Goal: Transaction & Acquisition: Purchase product/service

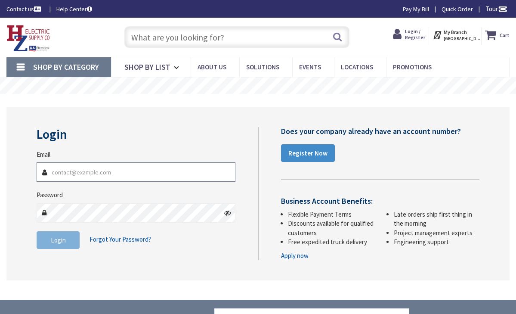
type input "skelectricllc@gmail.com"
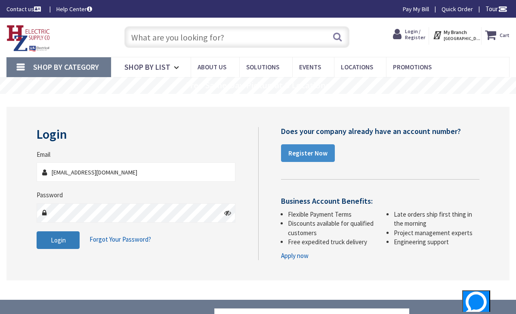
click at [71, 238] on button "Login" at bounding box center [58, 240] width 43 height 18
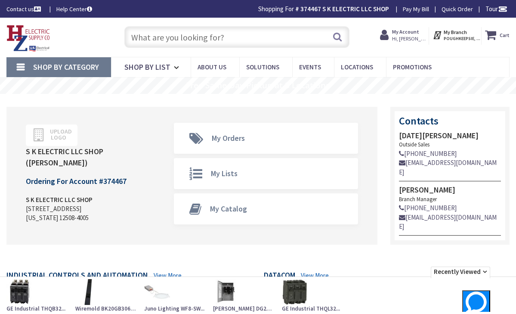
click at [198, 38] on input "text" at bounding box center [237, 37] width 226 height 22
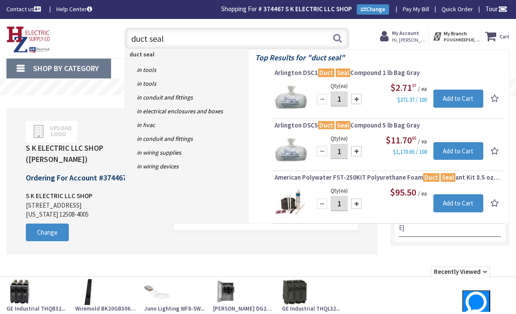
type input "duct seal"
click at [344, 102] on input "1" at bounding box center [339, 98] width 17 height 15
type input "6"
click at [455, 98] on input "Add to Cart" at bounding box center [458, 99] width 50 height 18
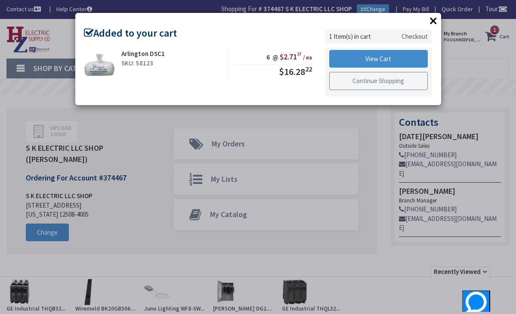
click at [397, 80] on link "Continue Shopping" at bounding box center [378, 81] width 99 height 18
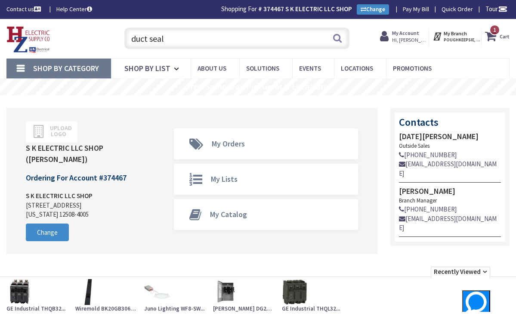
click at [201, 43] on input "duct seal" at bounding box center [237, 39] width 226 height 22
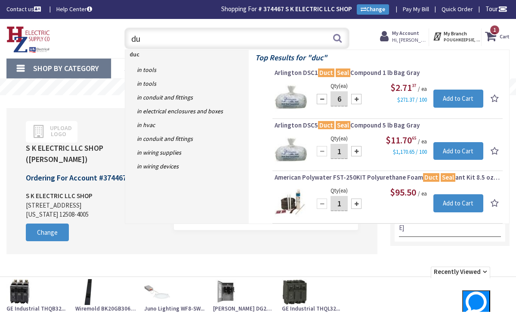
type input "d"
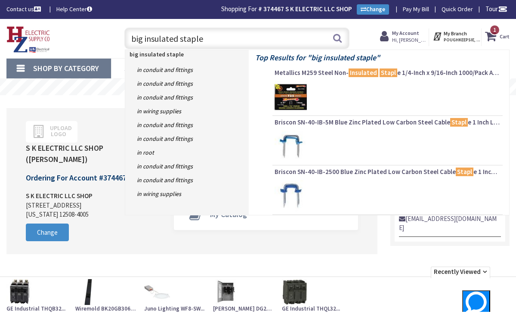
type input "big insulated staples"
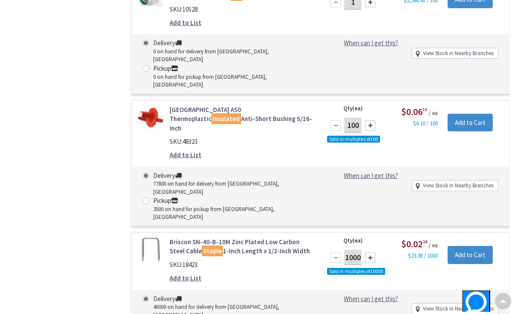
scroll to position [2709, 0]
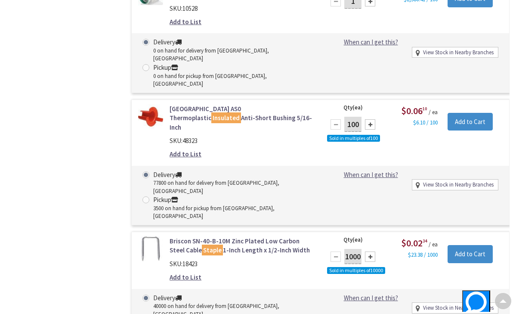
type input "800"
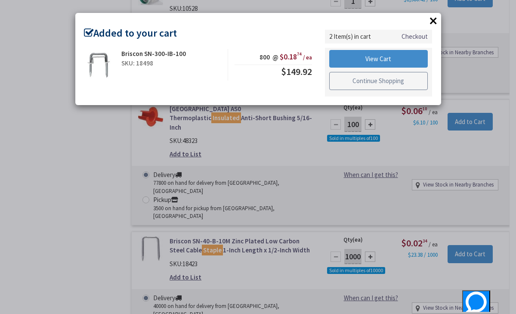
click at [391, 81] on link "Continue Shopping" at bounding box center [378, 81] width 99 height 18
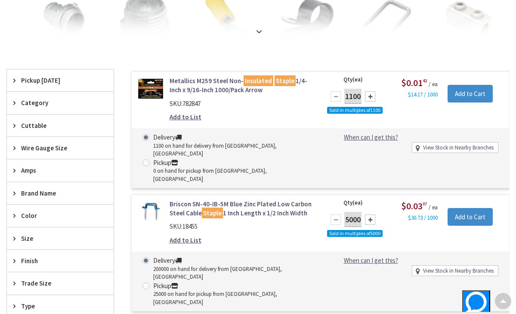
scroll to position [0, 0]
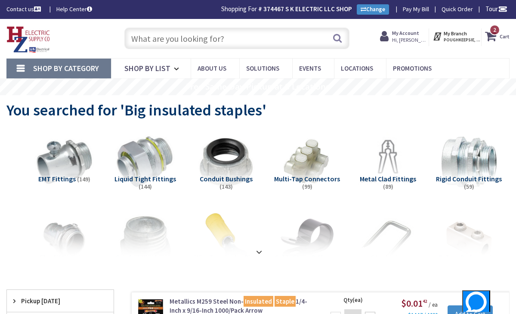
click at [243, 37] on input "text" at bounding box center [237, 39] width 226 height 22
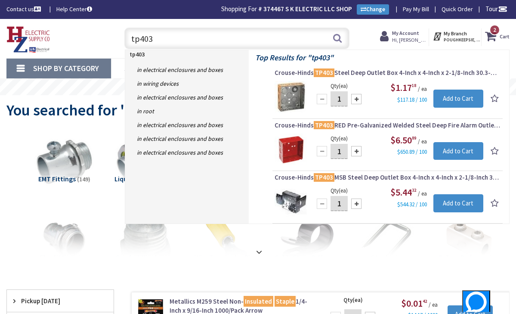
type input "tp403"
click at [345, 97] on input "1" at bounding box center [339, 98] width 17 height 15
type input "25"
click at [457, 100] on input "Add to Cart" at bounding box center [458, 99] width 50 height 18
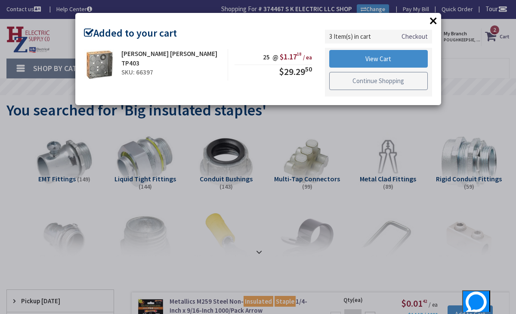
click at [373, 79] on link "Continue Shopping" at bounding box center [378, 81] width 99 height 18
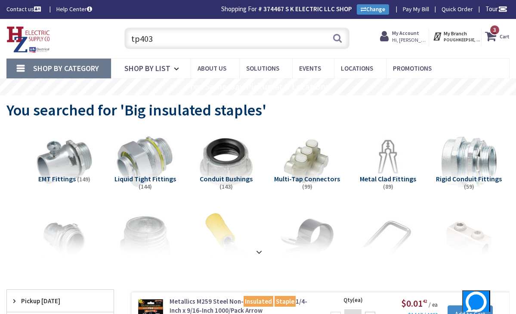
click at [200, 40] on input "tp403" at bounding box center [237, 39] width 226 height 22
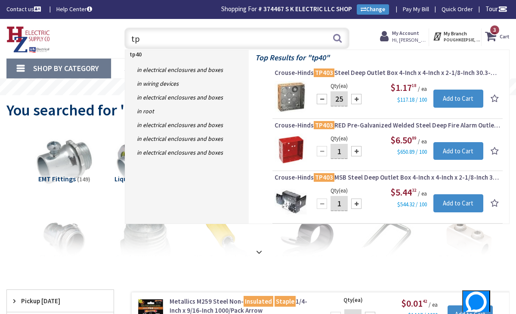
type input "t"
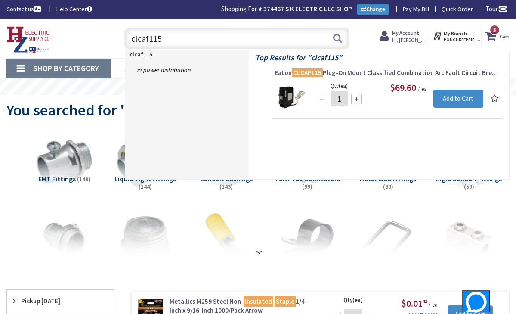
type input "clcaf115"
click at [342, 98] on input "1" at bounding box center [339, 98] width 17 height 15
type input "10"
click at [458, 100] on input "Add to Cart" at bounding box center [458, 99] width 50 height 18
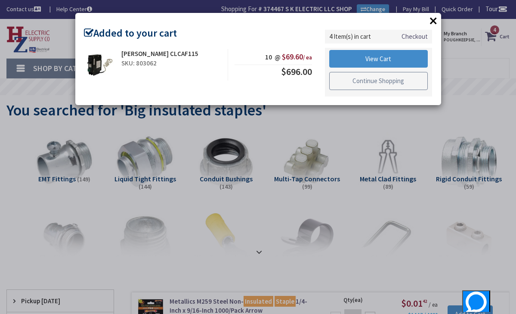
click at [382, 81] on link "Continue Shopping" at bounding box center [378, 81] width 99 height 18
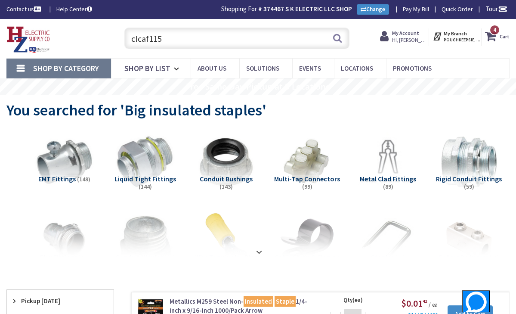
click at [214, 39] on input "clcaf115" at bounding box center [237, 39] width 226 height 22
click at [205, 37] on input "clcaf115" at bounding box center [237, 39] width 226 height 22
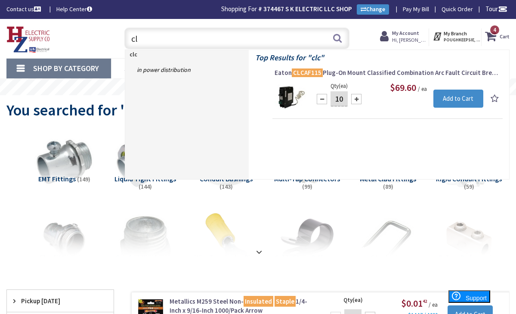
type input "c"
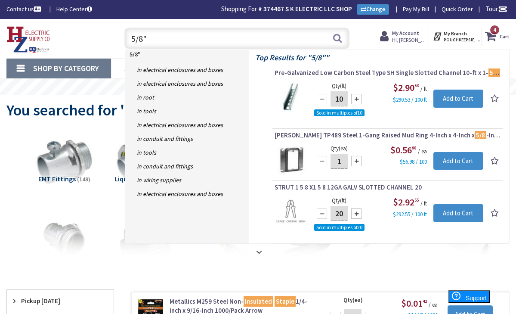
type input "5/8""
click at [343, 161] on input "1" at bounding box center [339, 161] width 17 height 15
type input "50"
click at [454, 160] on input "Add to Cart" at bounding box center [458, 161] width 50 height 18
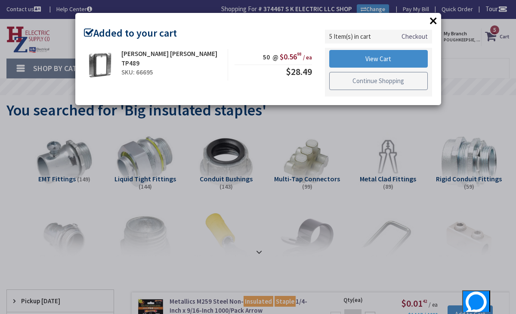
click at [403, 81] on link "Continue Shopping" at bounding box center [378, 81] width 99 height 18
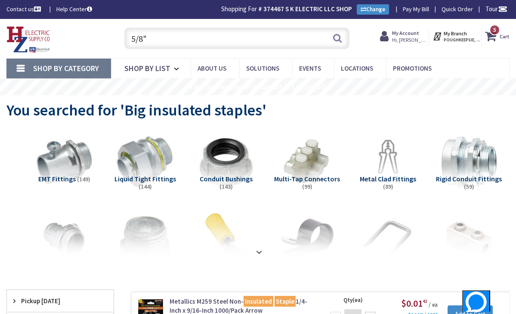
click at [287, 38] on input "5/8"" at bounding box center [237, 39] width 226 height 22
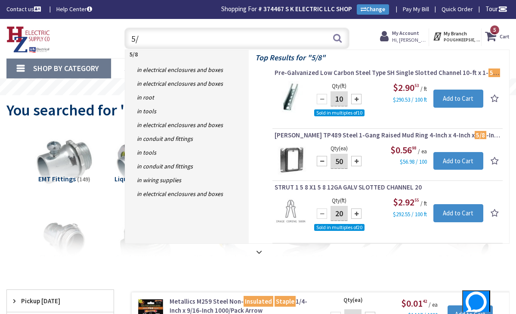
type input "5"
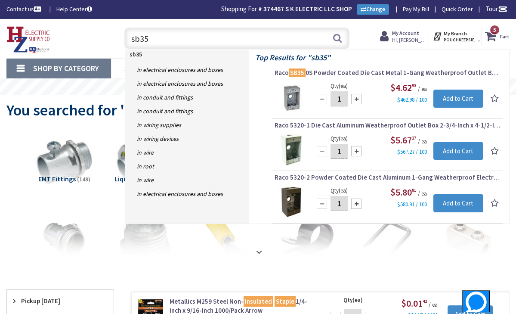
type input "sb35"
click at [342, 100] on input "1" at bounding box center [339, 98] width 17 height 15
type input "10"
click at [440, 99] on input "Add to Cart" at bounding box center [458, 99] width 50 height 18
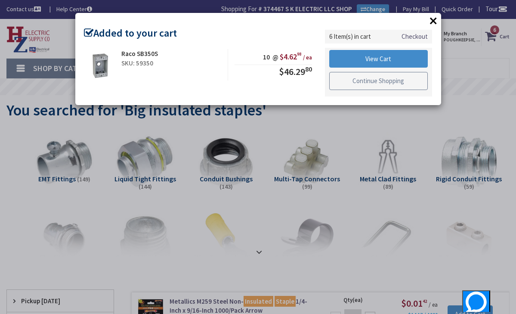
click at [405, 84] on link "Continue Shopping" at bounding box center [378, 81] width 99 height 18
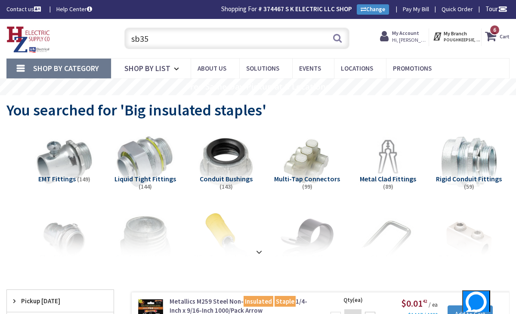
click at [247, 43] on input "sb35" at bounding box center [237, 39] width 226 height 22
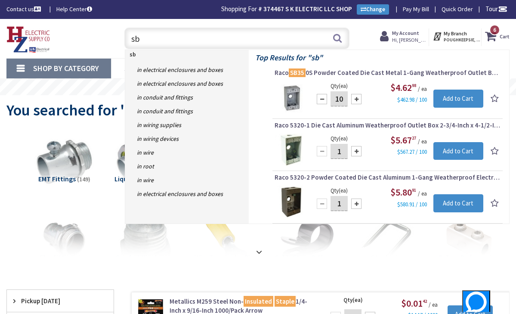
type input "s"
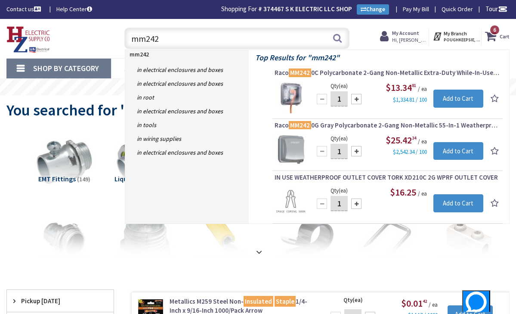
type input "mm242"
click at [345, 97] on input "1" at bounding box center [339, 98] width 17 height 15
type input "10"
click at [456, 96] on input "Add to Cart" at bounding box center [458, 99] width 50 height 18
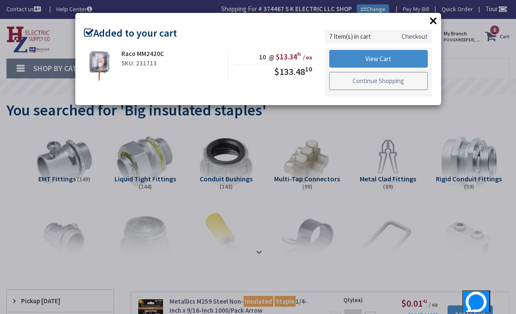
click at [358, 80] on link "Continue Shopping" at bounding box center [378, 81] width 99 height 18
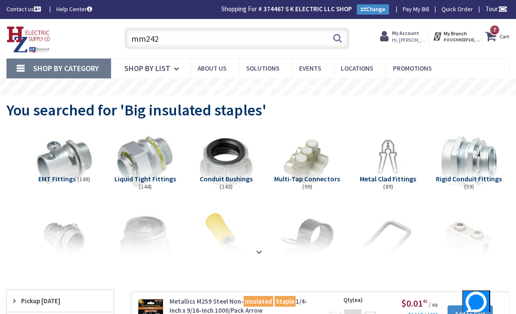
click at [217, 46] on input "mm242" at bounding box center [237, 39] width 226 height 22
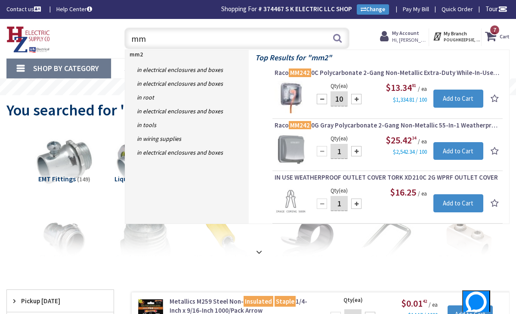
type input "m"
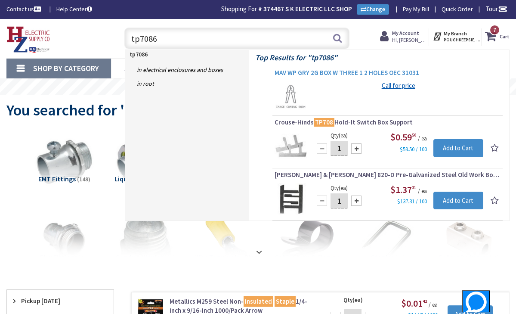
type input "tp7086"
click at [356, 71] on span "MAV WP GRY 2G BOX W THREE 1 2 HOLES OEC 31031" at bounding box center [388, 72] width 226 height 9
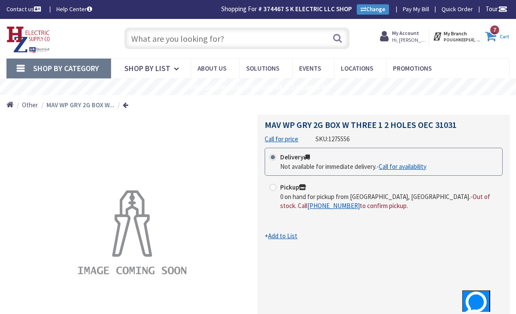
click at [495, 37] on icon at bounding box center [492, 35] width 15 height 15
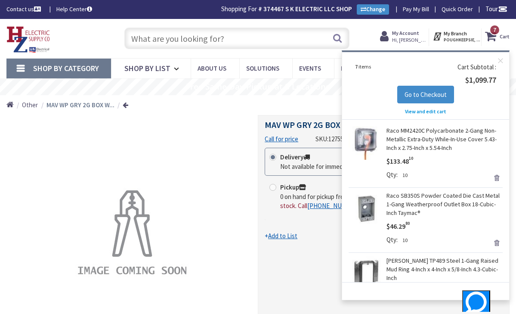
click at [316, 105] on div "Home Other MAV WP GRY 2G BOX W..." at bounding box center [258, 105] width 516 height 20
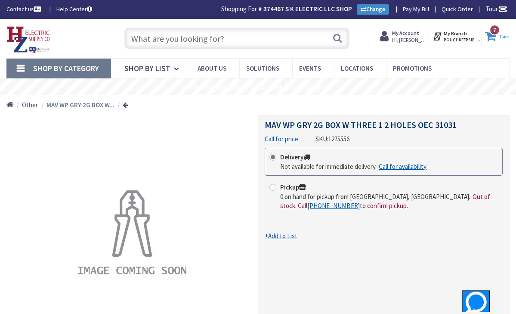
click at [493, 39] on icon at bounding box center [492, 35] width 15 height 15
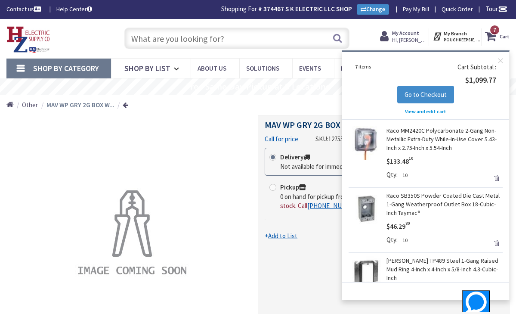
click at [263, 38] on input "text" at bounding box center [237, 39] width 226 height 22
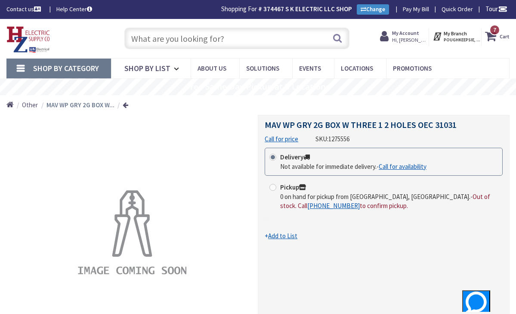
click at [247, 38] on input "text" at bounding box center [237, 39] width 226 height 22
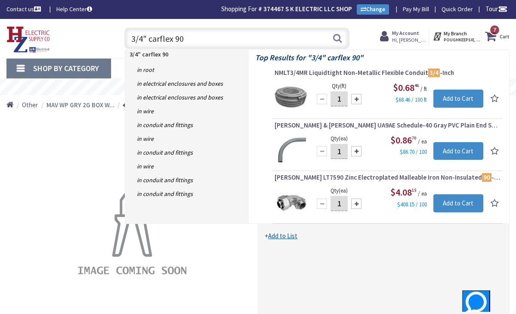
click at [173, 40] on input "3/4" carflex 90" at bounding box center [237, 39] width 226 height 22
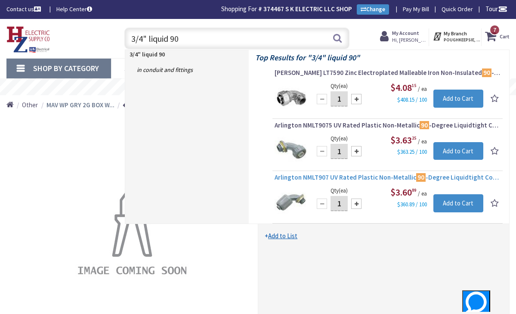
type input "3/4" liquid 90"
click at [315, 178] on span "Arlington NMLT907 UV Rated Plastic Non-Metallic 90 -Degree Liquidtight Connecto…" at bounding box center [388, 177] width 226 height 9
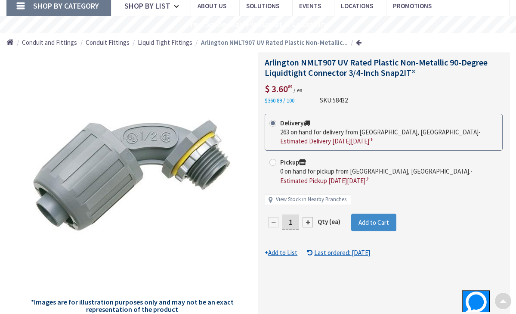
scroll to position [65, 0]
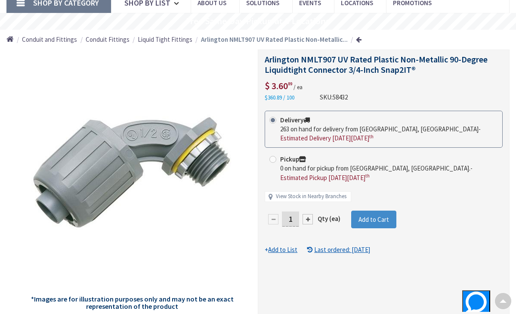
click at [295, 218] on input "1" at bounding box center [290, 218] width 17 height 15
type input "20"
click at [362, 218] on form "This product is Discontinued Delivery 263 on hand for delivery from [GEOGRAPHIC…" at bounding box center [384, 183] width 238 height 144
click at [362, 218] on span "Add to Cart" at bounding box center [374, 219] width 31 height 8
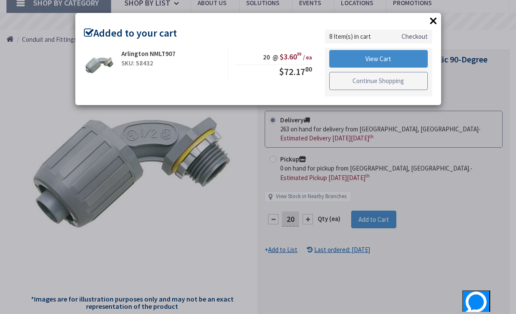
click at [390, 79] on link "Continue Shopping" at bounding box center [378, 81] width 99 height 18
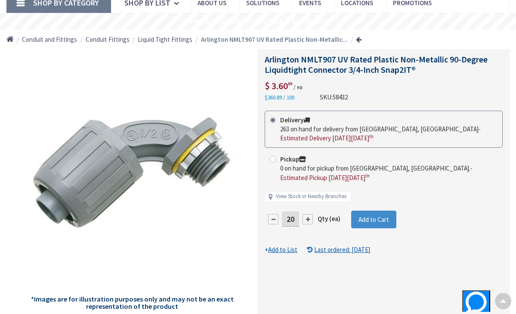
scroll to position [0, 0]
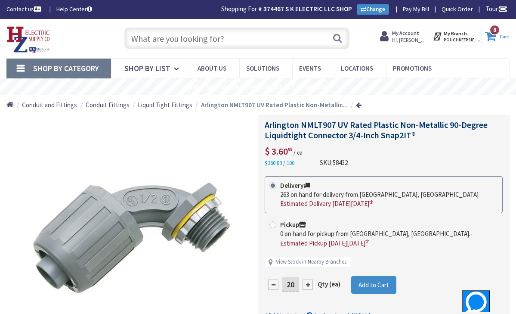
click at [495, 34] on span "8 8 items" at bounding box center [494, 30] width 11 height 11
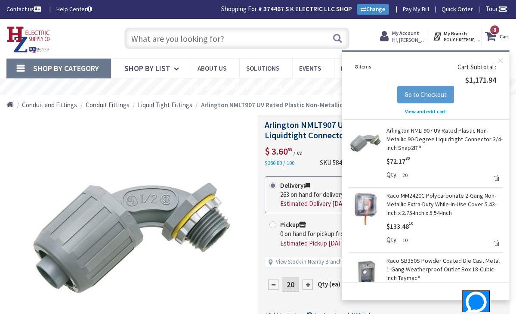
click at [440, 93] on span "Go to Checkout" at bounding box center [426, 94] width 42 height 8
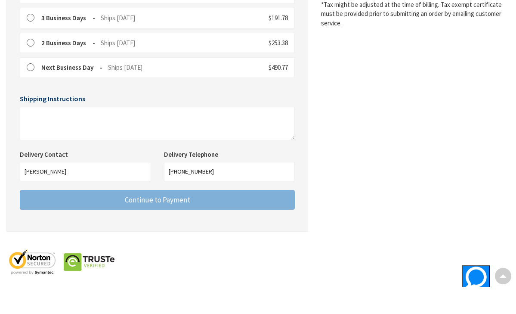
scroll to position [283, 0]
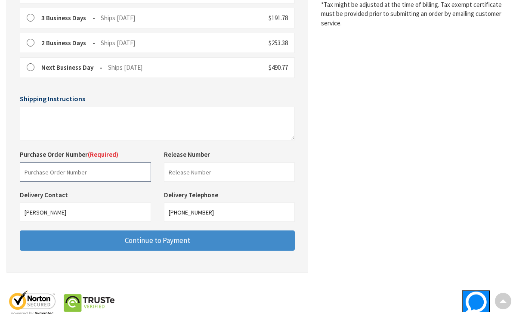
click at [138, 167] on input "text" at bounding box center [85, 171] width 131 height 19
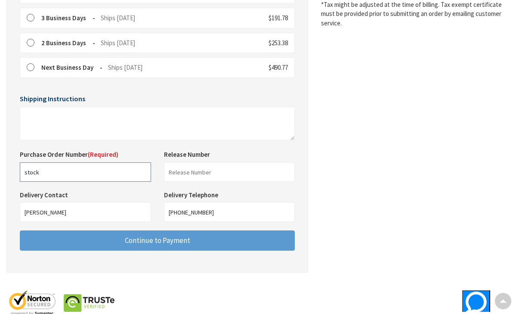
type input "stock"
click at [164, 236] on span "Continue to Payment" at bounding box center [157, 239] width 65 height 9
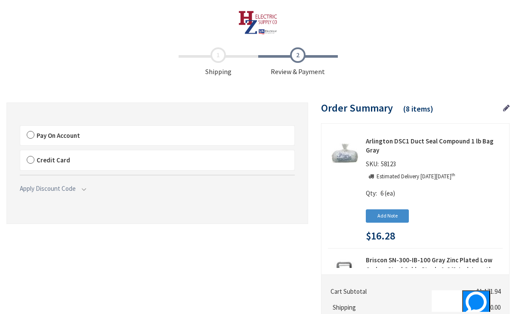
click at [32, 132] on label "Pay On Account" at bounding box center [157, 136] width 274 height 20
click at [31, 134] on label "Pay On Account" at bounding box center [157, 136] width 274 height 20
click at [20, 127] on input "Pay On Account" at bounding box center [20, 127] width 0 height 0
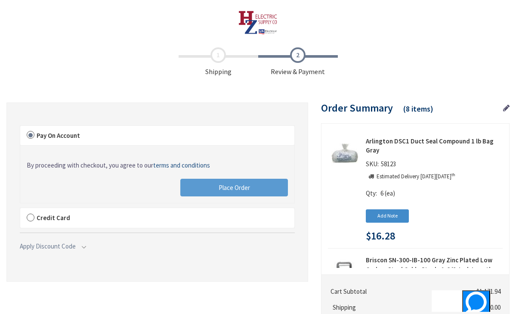
click at [201, 187] on button "Place Order" at bounding box center [234, 188] width 108 height 18
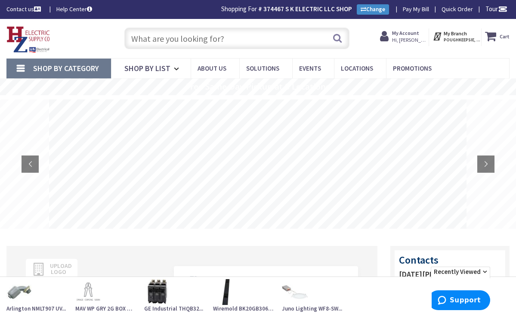
click at [198, 42] on input "text" at bounding box center [237, 39] width 226 height 22
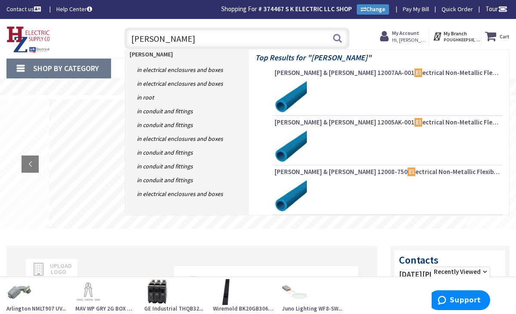
type input "elv toggle"
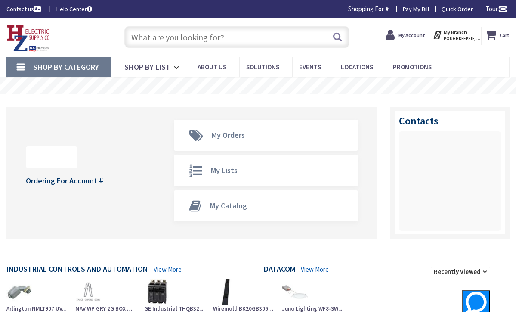
click at [196, 44] on input "text" at bounding box center [237, 37] width 226 height 22
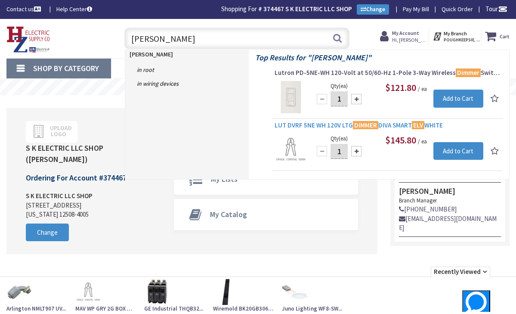
type input "elv dimmer"
click at [338, 126] on span "LUT DVRF 5NE WH 120V LTG DIMMER DIVA SMART ELV WHITE" at bounding box center [388, 125] width 226 height 9
